Goal: Complete application form

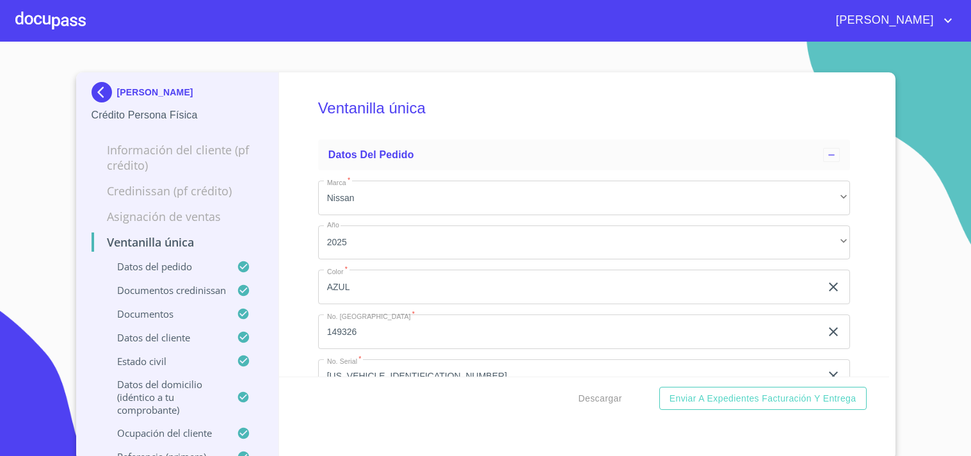
click at [9, 35] on div "[PERSON_NAME]" at bounding box center [485, 20] width 971 height 41
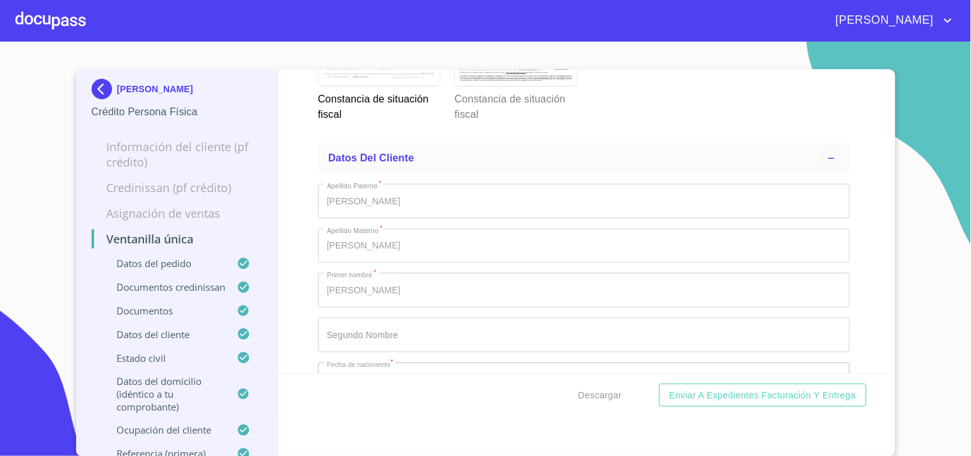
click at [26, 19] on div at bounding box center [50, 20] width 70 height 41
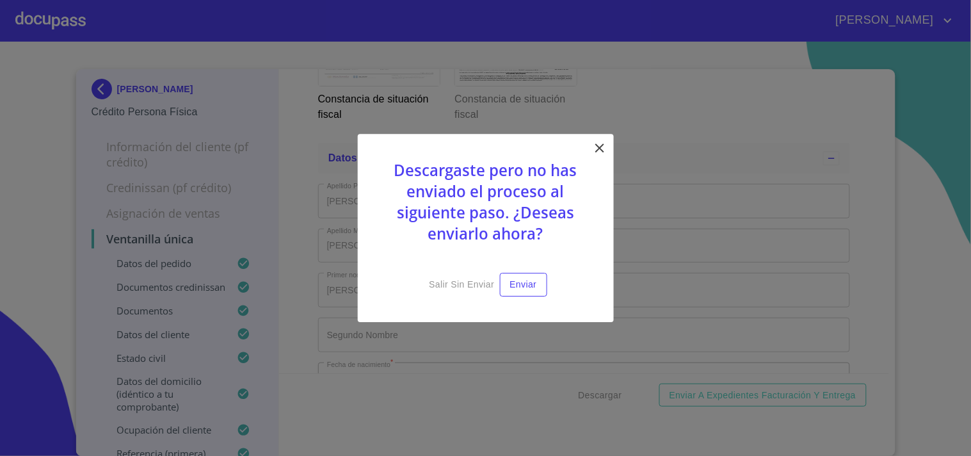
click at [599, 149] on icon at bounding box center [600, 147] width 9 height 9
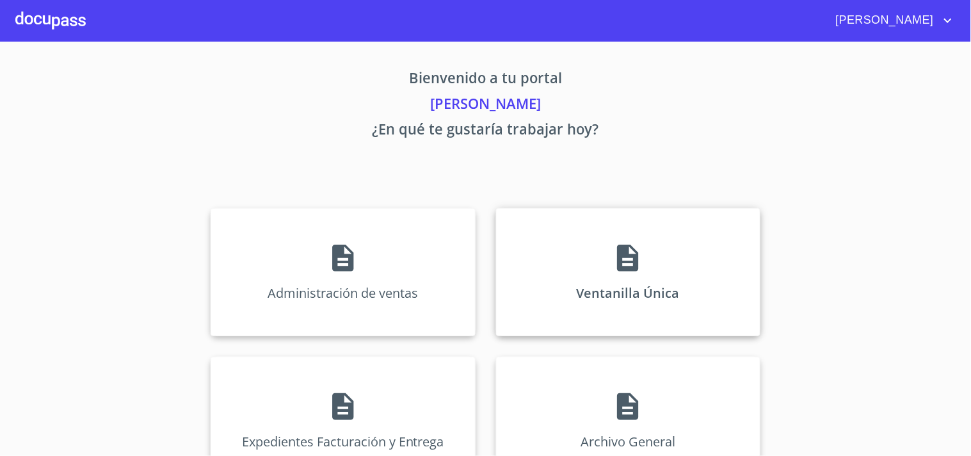
click at [566, 288] on div "Ventanilla Única" at bounding box center [628, 272] width 264 height 128
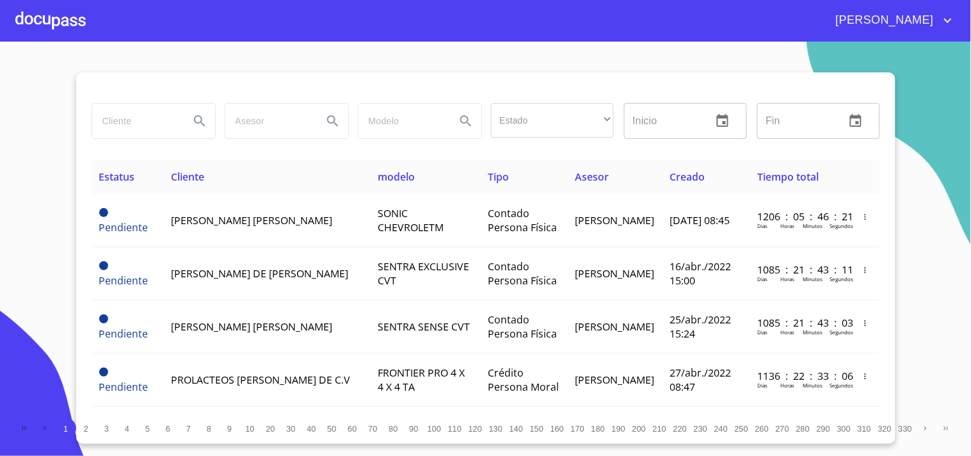
click at [182, 139] on div at bounding box center [152, 121] width 133 height 46
click at [165, 128] on input "search" at bounding box center [135, 121] width 87 height 35
type input "m"
type input "[PERSON_NAME]"
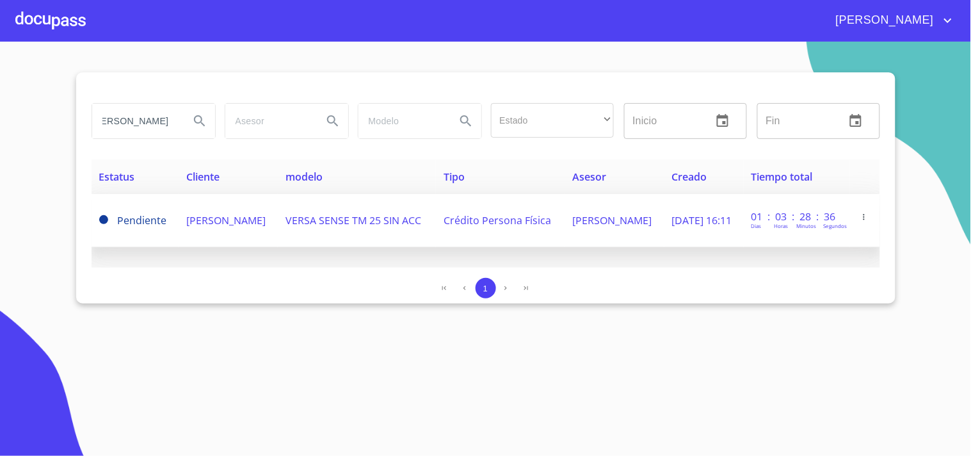
scroll to position [0, 0]
click at [402, 223] on td "VERSA SENSE TM 25 SIN ACC" at bounding box center [357, 220] width 158 height 53
